Goal: Task Accomplishment & Management: Manage account settings

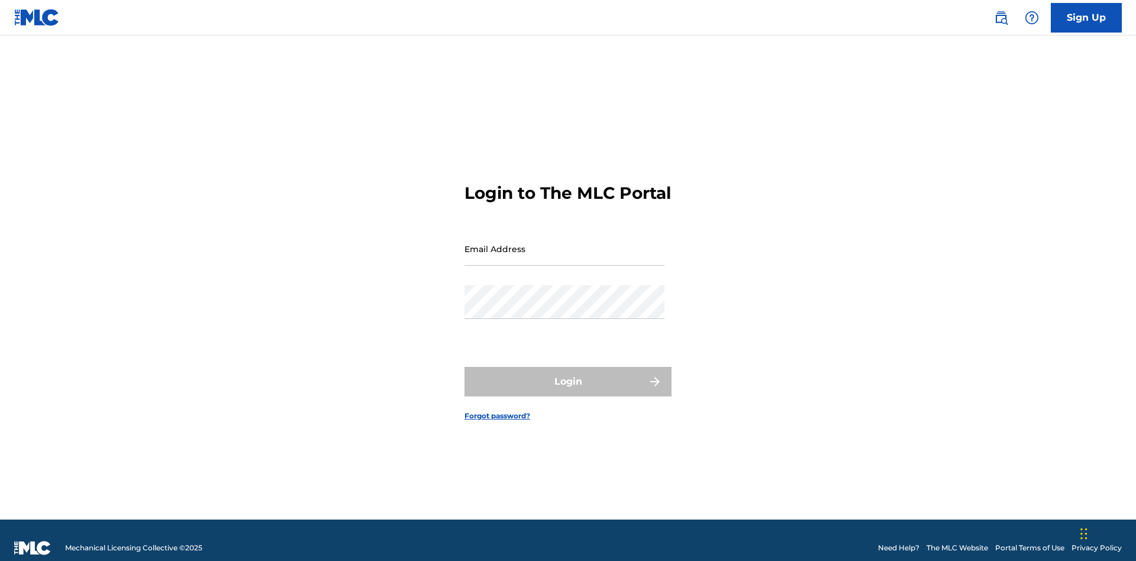
scroll to position [15, 0]
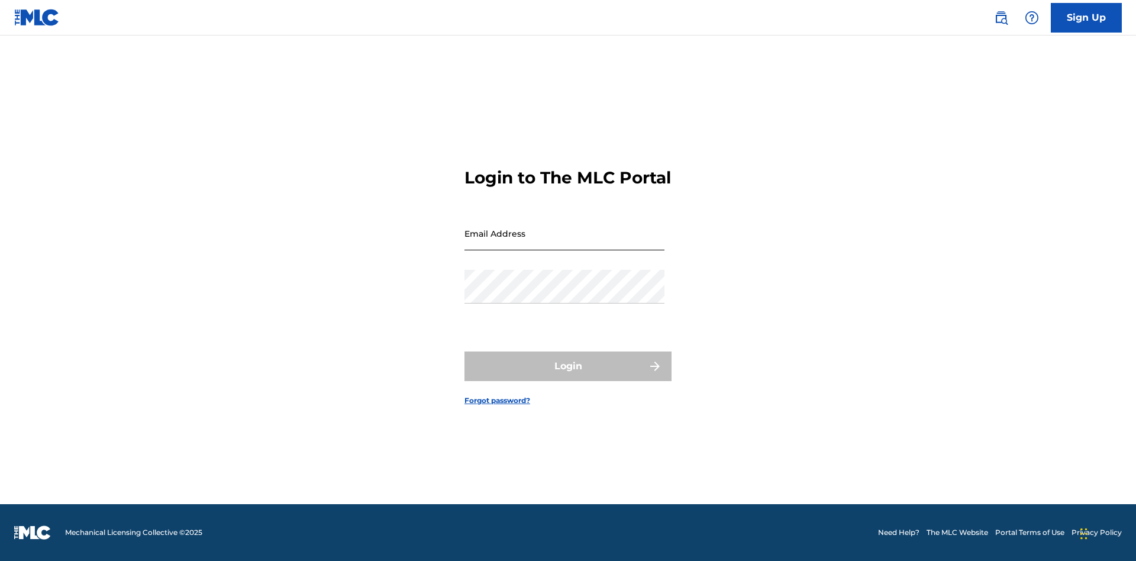
click at [564, 243] on input "Email Address" at bounding box center [564, 234] width 200 height 34
type input "[EMAIL_ADDRESS][DOMAIN_NAME]"
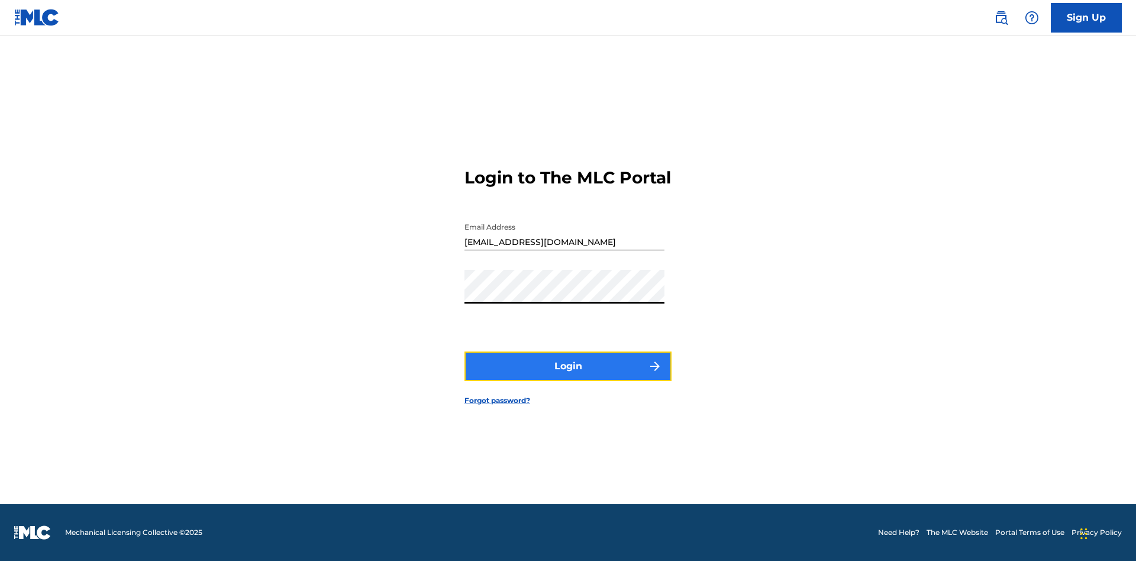
click at [568, 376] on button "Login" at bounding box center [567, 366] width 207 height 30
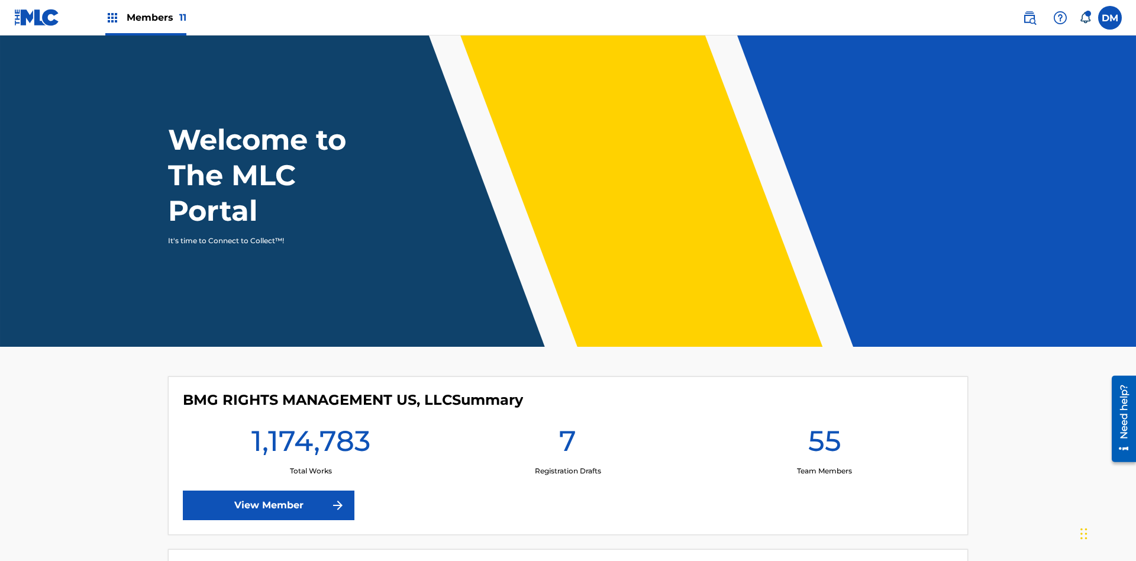
click at [146, 17] on span "Members 11" at bounding box center [157, 18] width 60 height 14
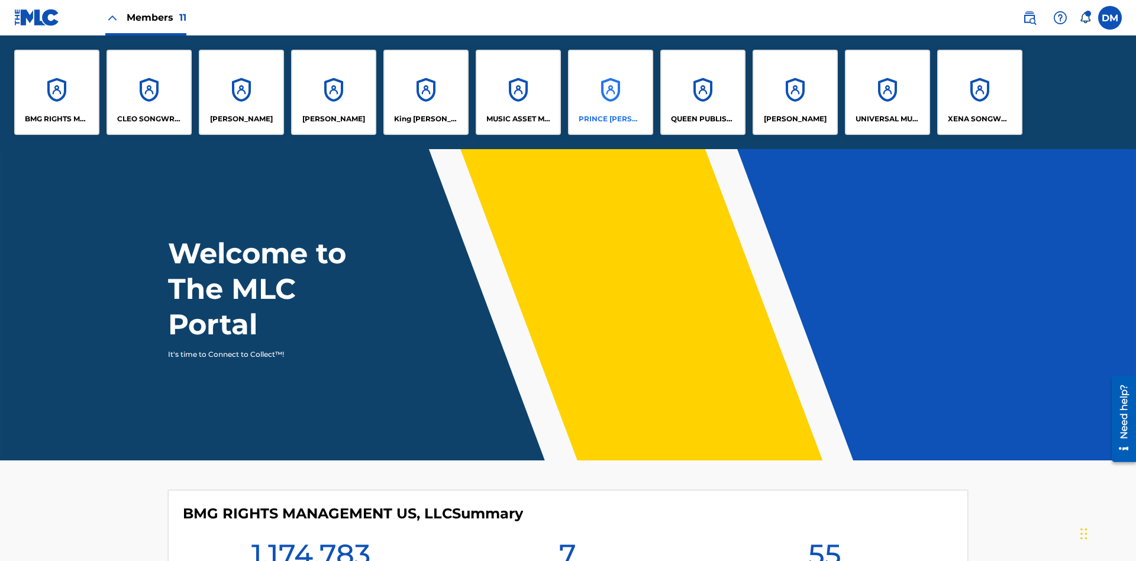
click at [610, 119] on p "PRINCE [PERSON_NAME]" at bounding box center [611, 119] width 64 height 11
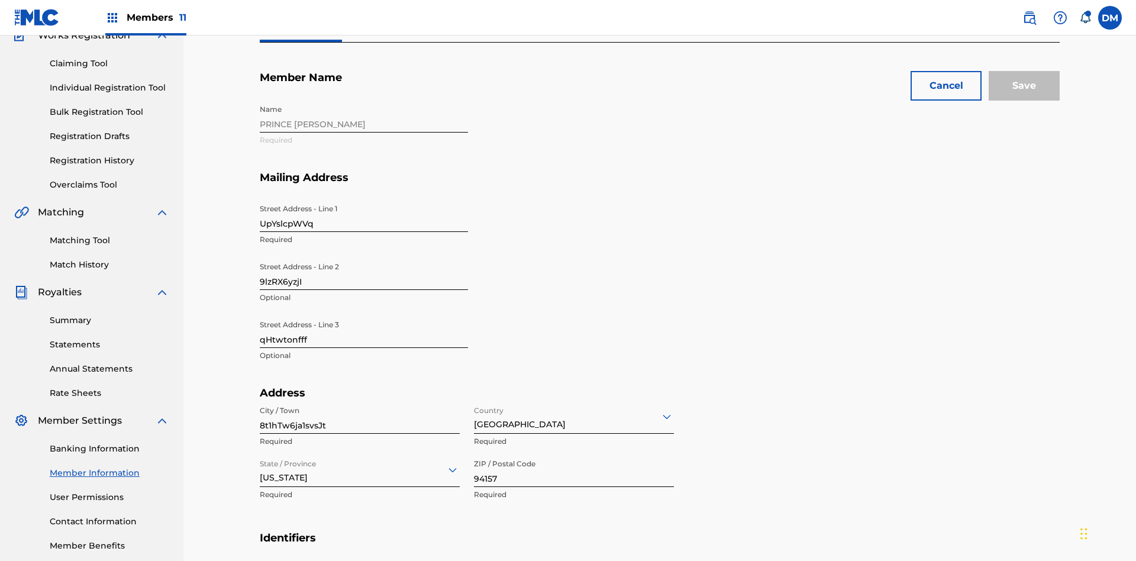
scroll to position [111, 0]
click at [364, 198] on input "UpYslcpWVq" at bounding box center [364, 215] width 208 height 34
type input "81LiOGoLUm"
click at [364, 256] on input "9lzRX6yzjI" at bounding box center [364, 273] width 208 height 34
type input "brLzAJNuDU"
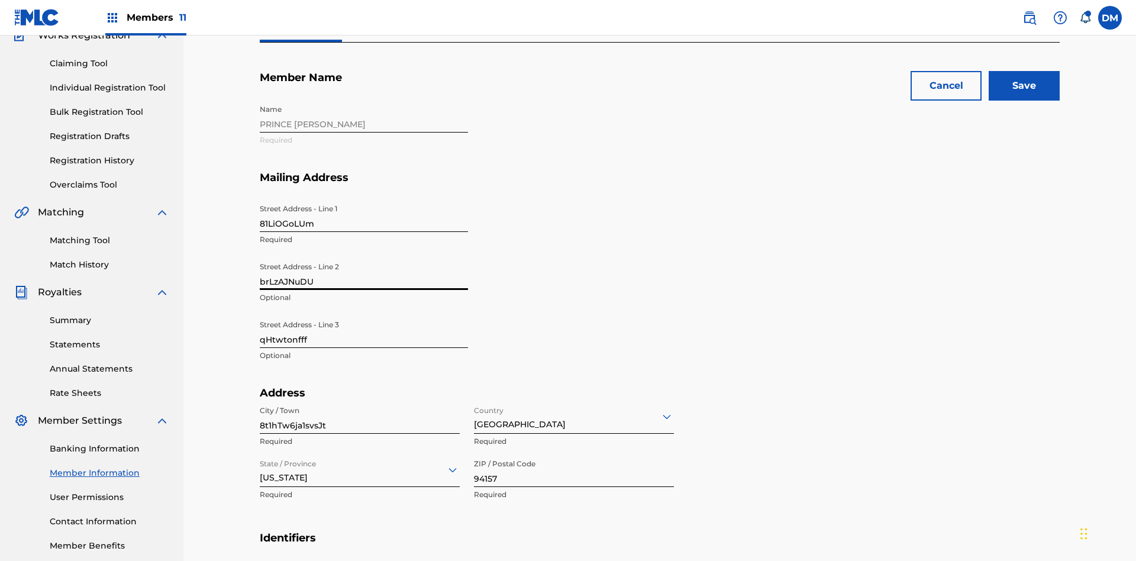
click at [364, 314] on input "qHtwtonfff" at bounding box center [364, 331] width 208 height 34
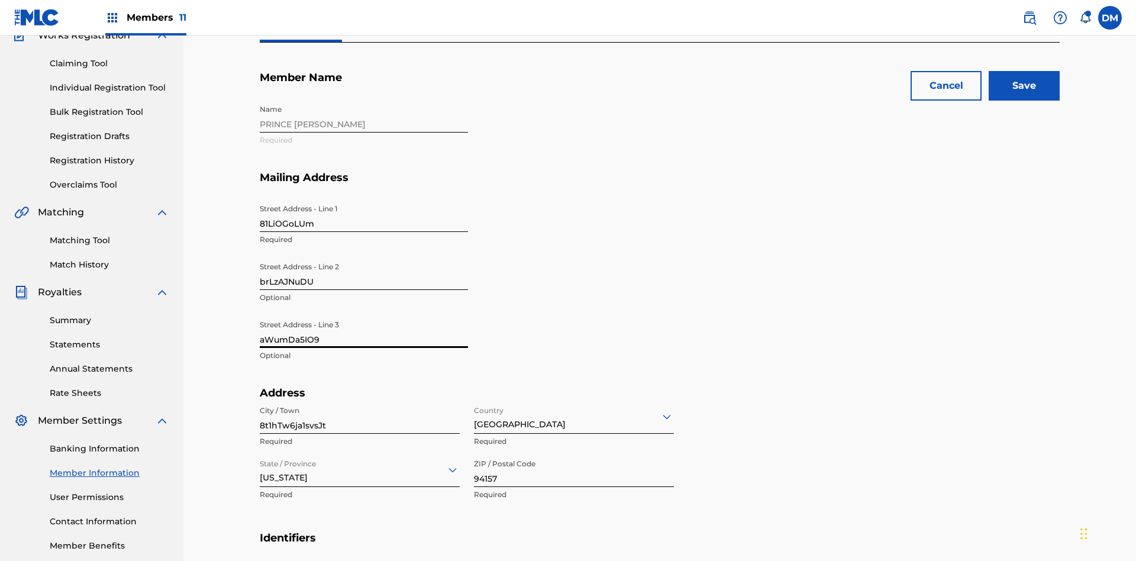
type input "aWumDa5IO9"
click at [360, 400] on input "8t1hTw6ja1svsJt" at bounding box center [360, 417] width 200 height 34
type input "4CVou4sniDhTSz4"
click at [474, 410] on input "Country" at bounding box center [475, 416] width 2 height 12
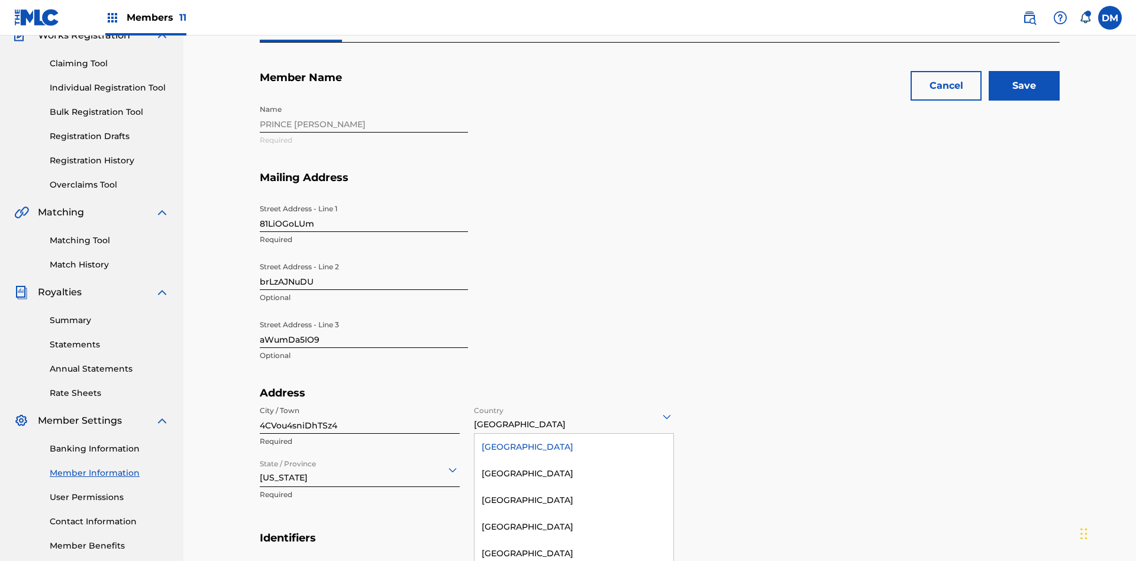
click at [574, 434] on div "United States" at bounding box center [573, 447] width 199 height 27
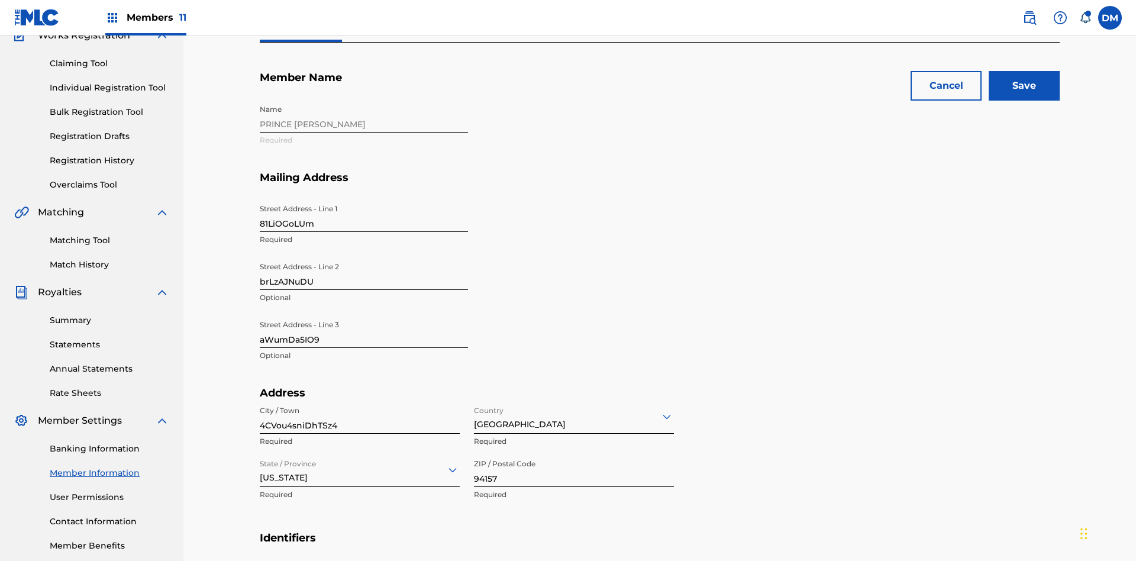
click at [260, 463] on input "State / Province" at bounding box center [261, 469] width 2 height 12
click at [574, 453] on input "94157" at bounding box center [574, 470] width 200 height 34
type input "47015"
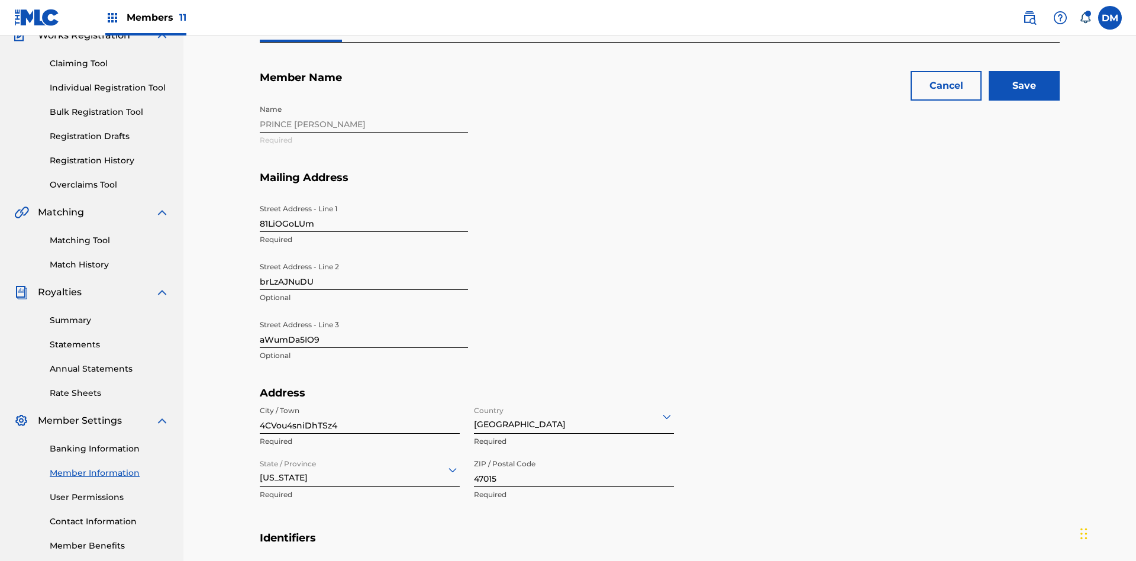
type input "6578827697759947"
type input "192"
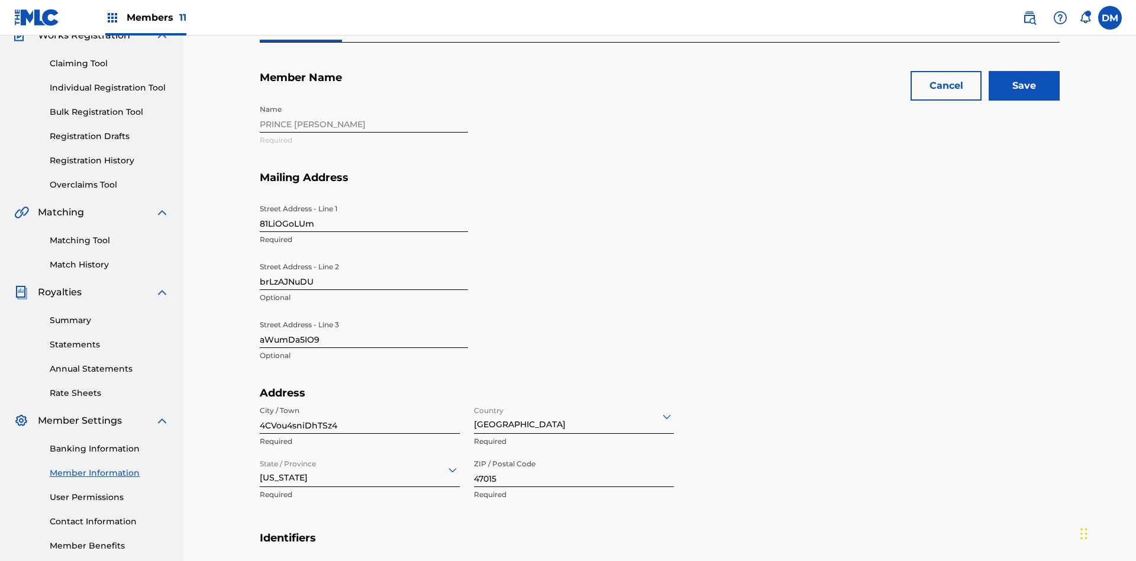
type input "7787049"
type input "78zs2@WKJCn.com"
